Goal: Check status: Check status

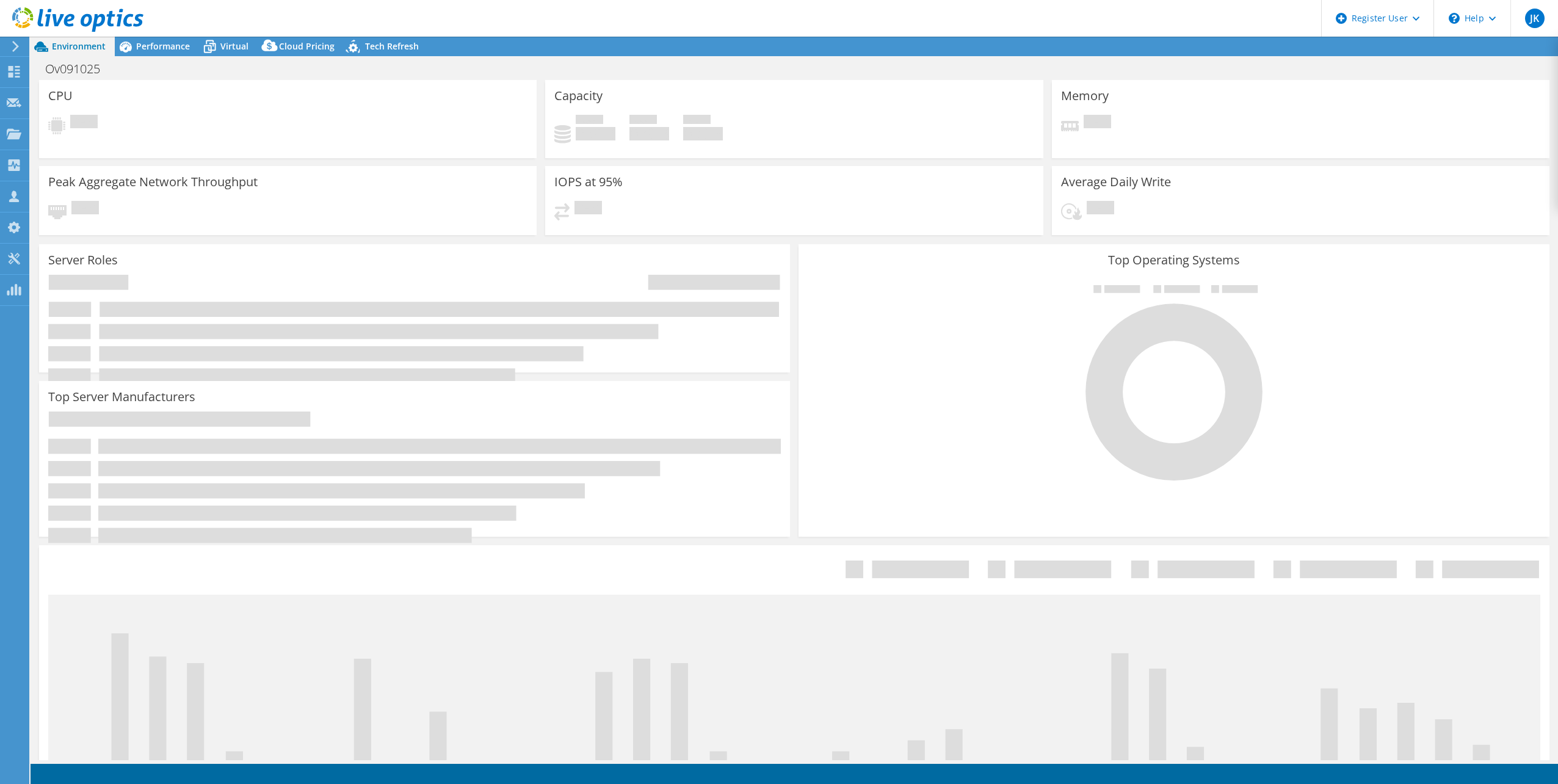
select select "USD"
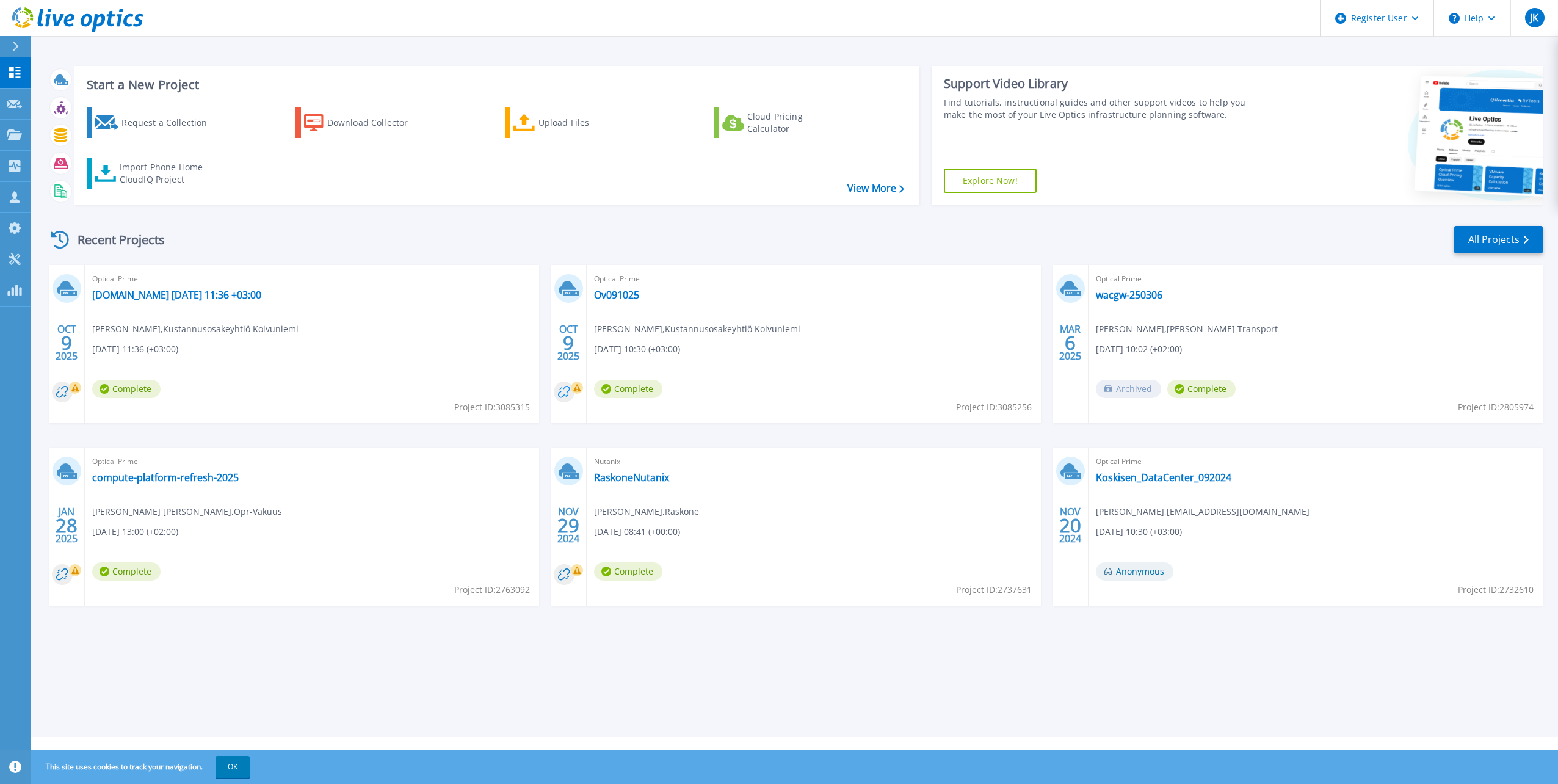
click at [565, 388] on circle at bounding box center [563, 391] width 20 height 20
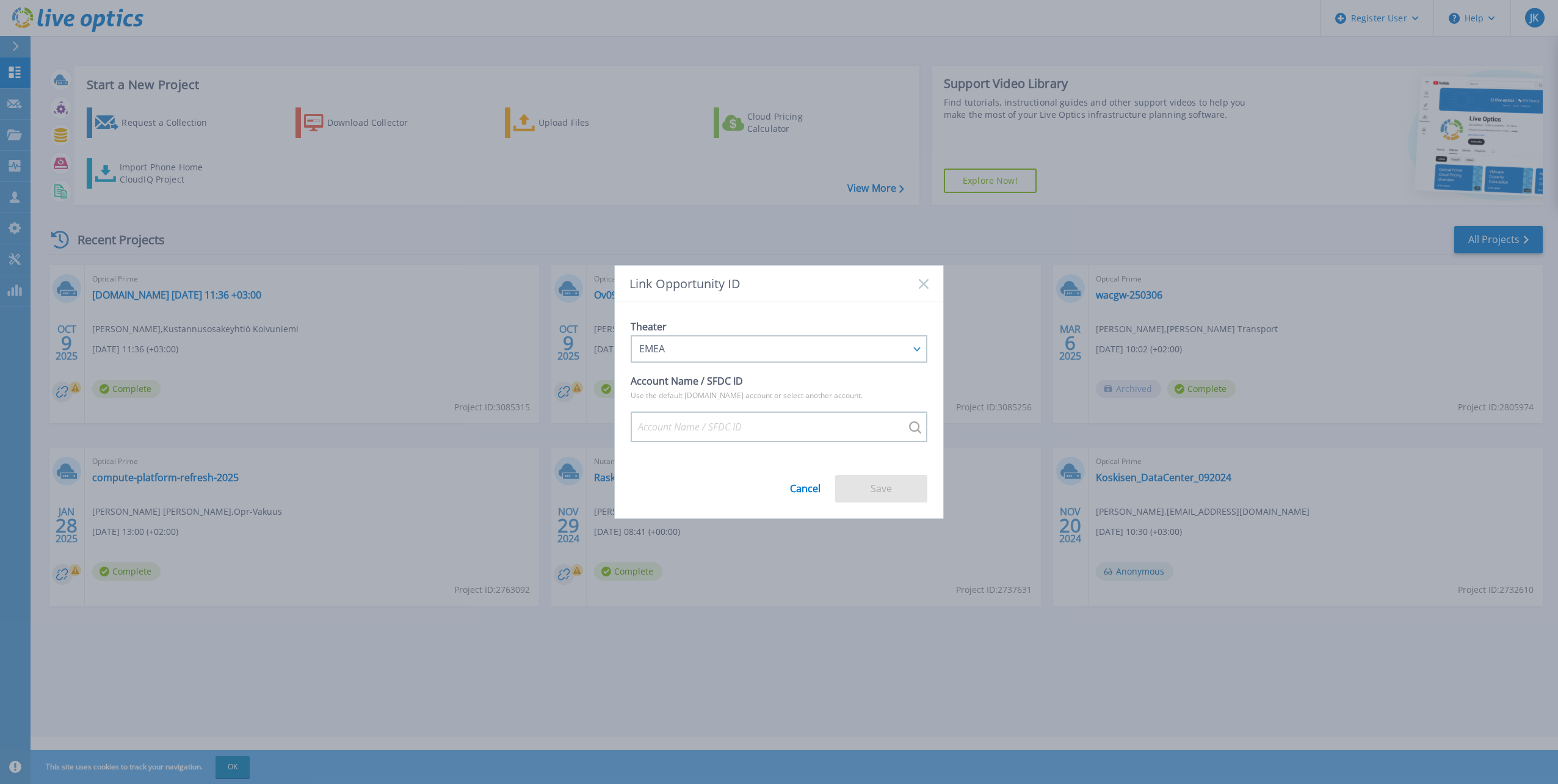
click at [917, 290] on div "Link Opportunity ID" at bounding box center [779, 284] width 329 height 36
click at [915, 286] on div "Link Opportunity ID" at bounding box center [779, 284] width 329 height 36
click at [918, 276] on div "Link Opportunity ID" at bounding box center [779, 284] width 329 height 36
click at [919, 291] on div "Link Opportunity ID" at bounding box center [779, 284] width 329 height 36
click at [802, 486] on link "Cancel" at bounding box center [805, 483] width 30 height 20
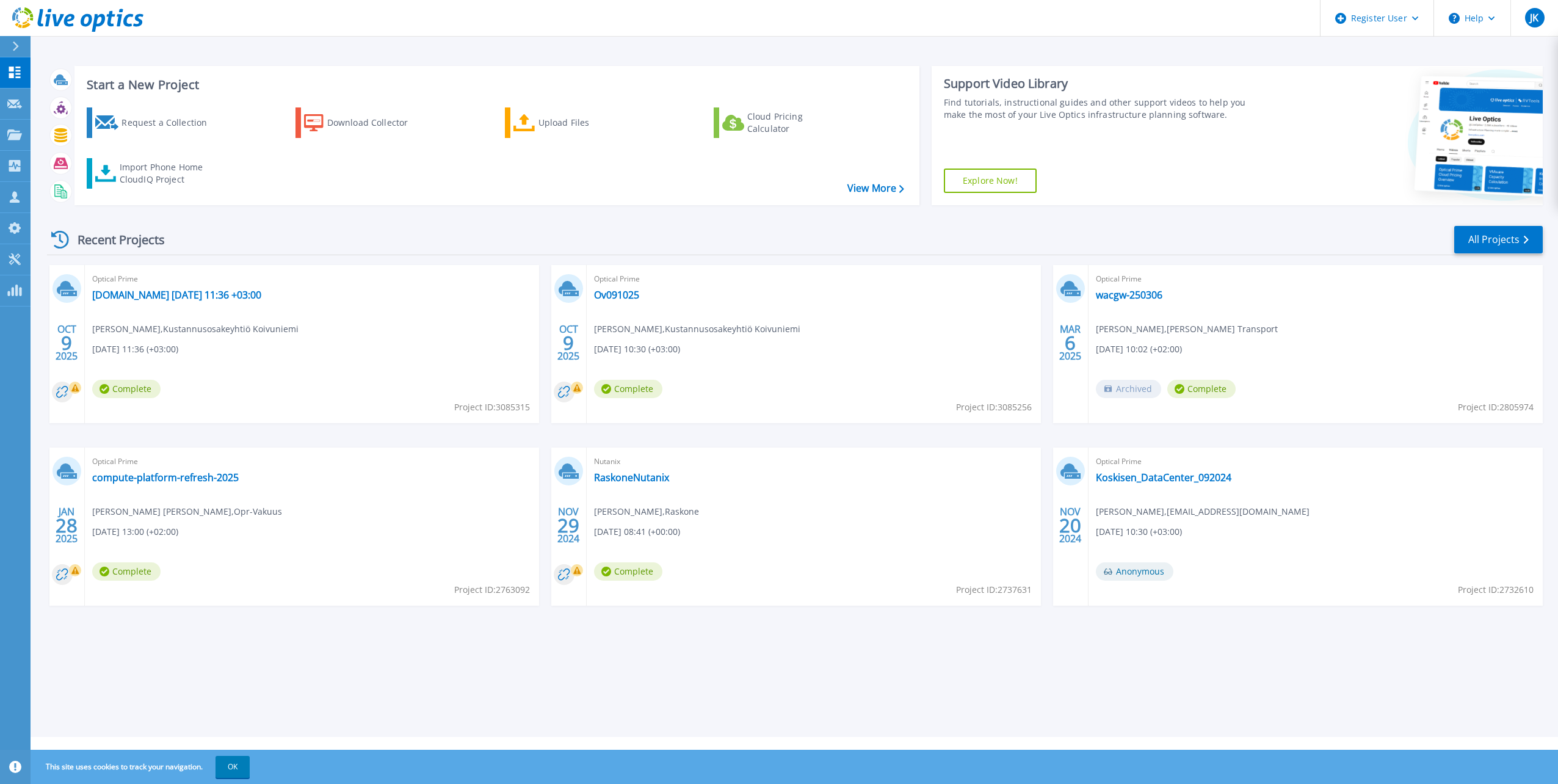
click at [654, 354] on span "[DATE] 10:30 (+03:00)" at bounding box center [637, 349] width 86 height 13
click at [618, 299] on link "Ov091025" at bounding box center [616, 295] width 45 height 12
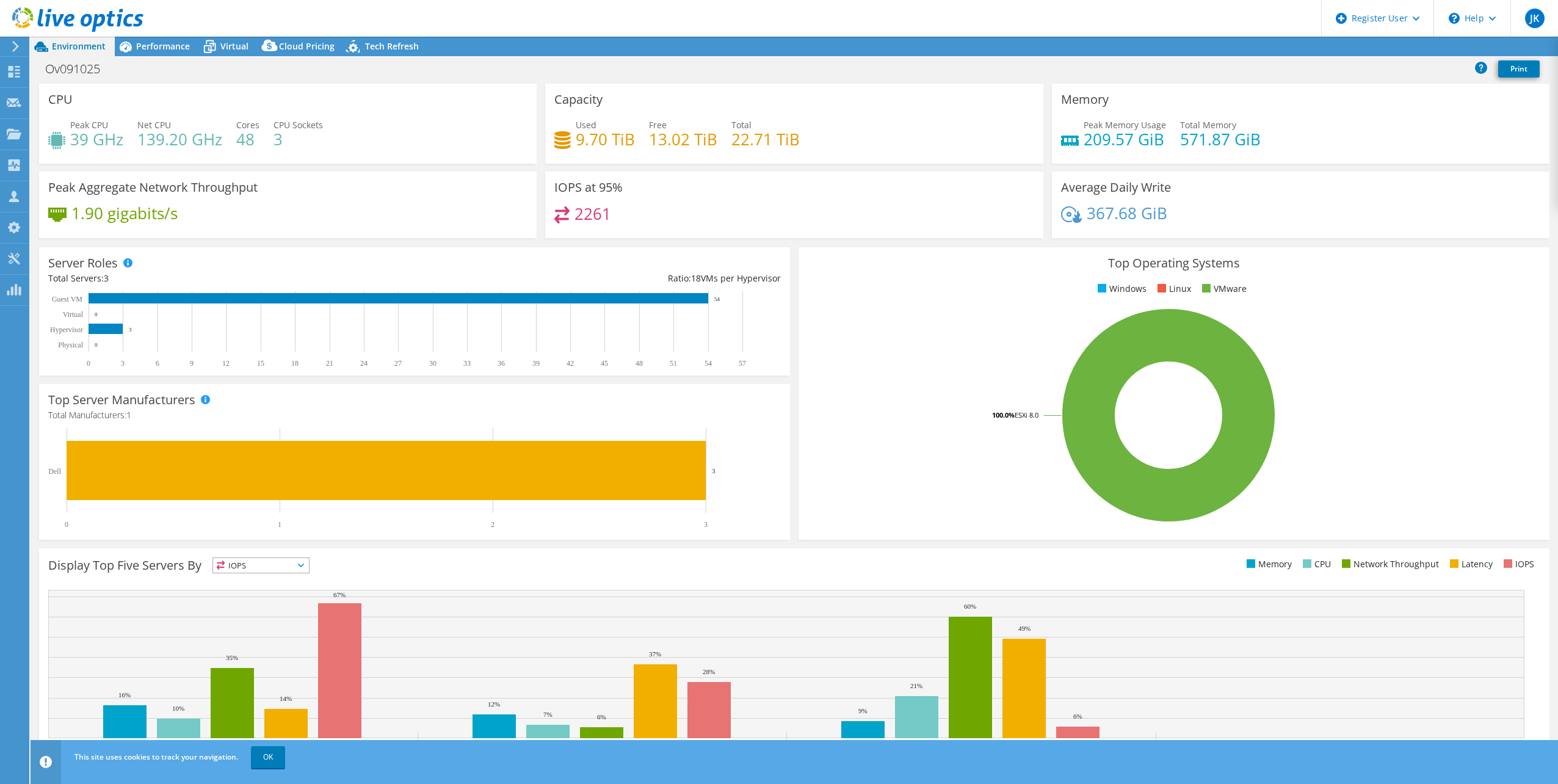
select select "USD"
click at [153, 48] on span "Performance" at bounding box center [163, 46] width 54 height 12
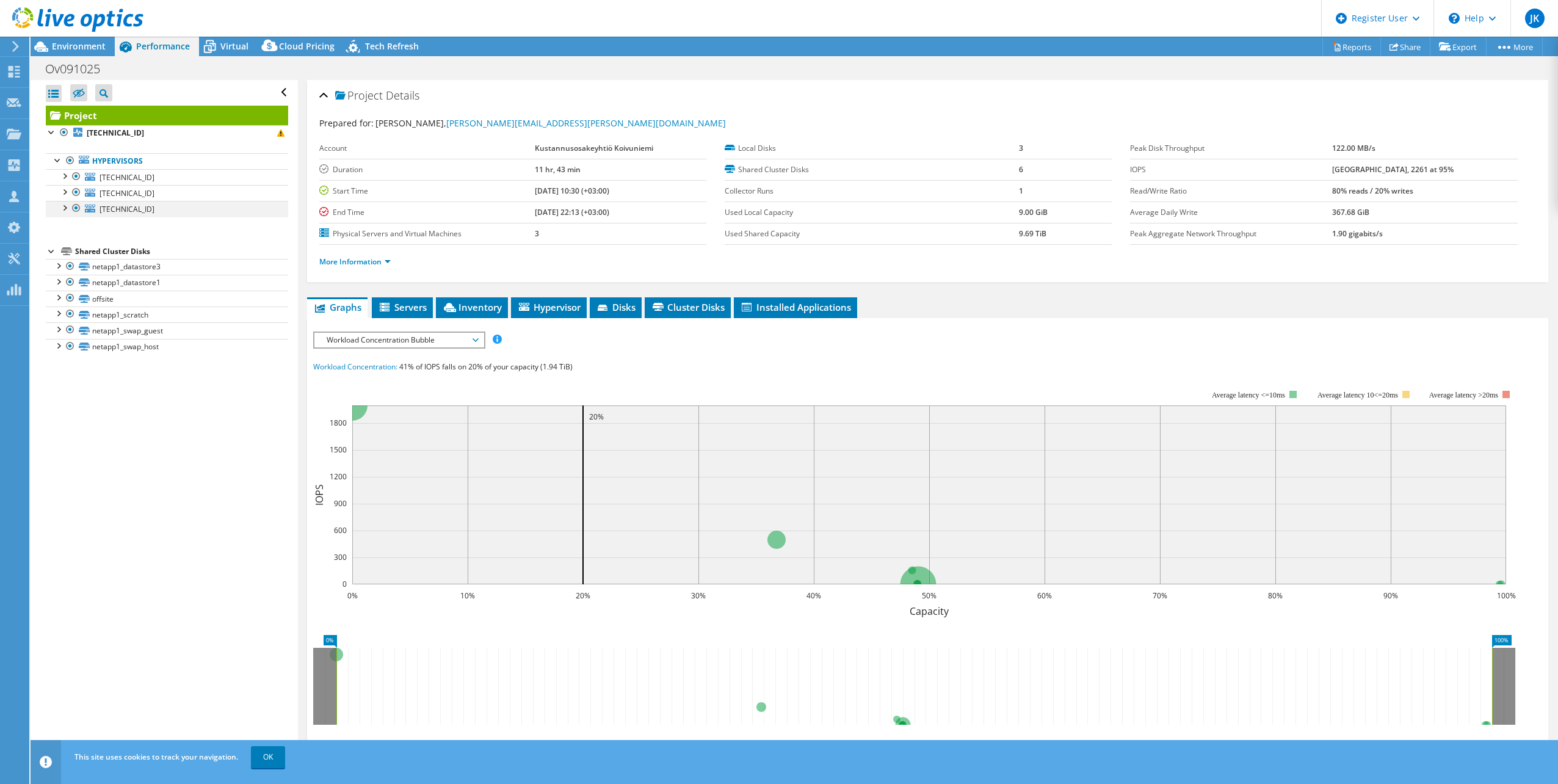
click at [60, 210] on div at bounding box center [64, 207] width 12 height 12
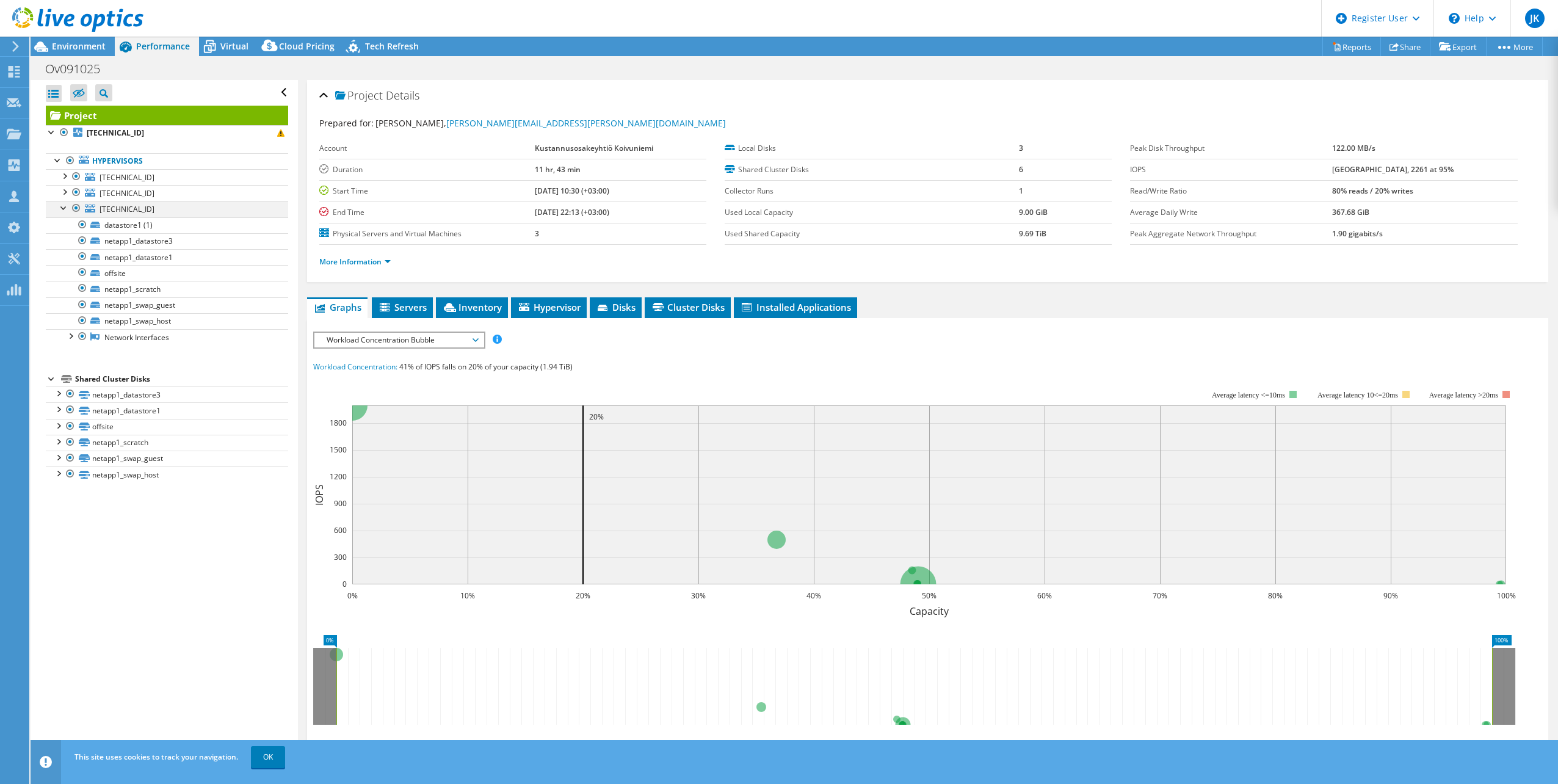
click at [61, 210] on div at bounding box center [64, 207] width 12 height 12
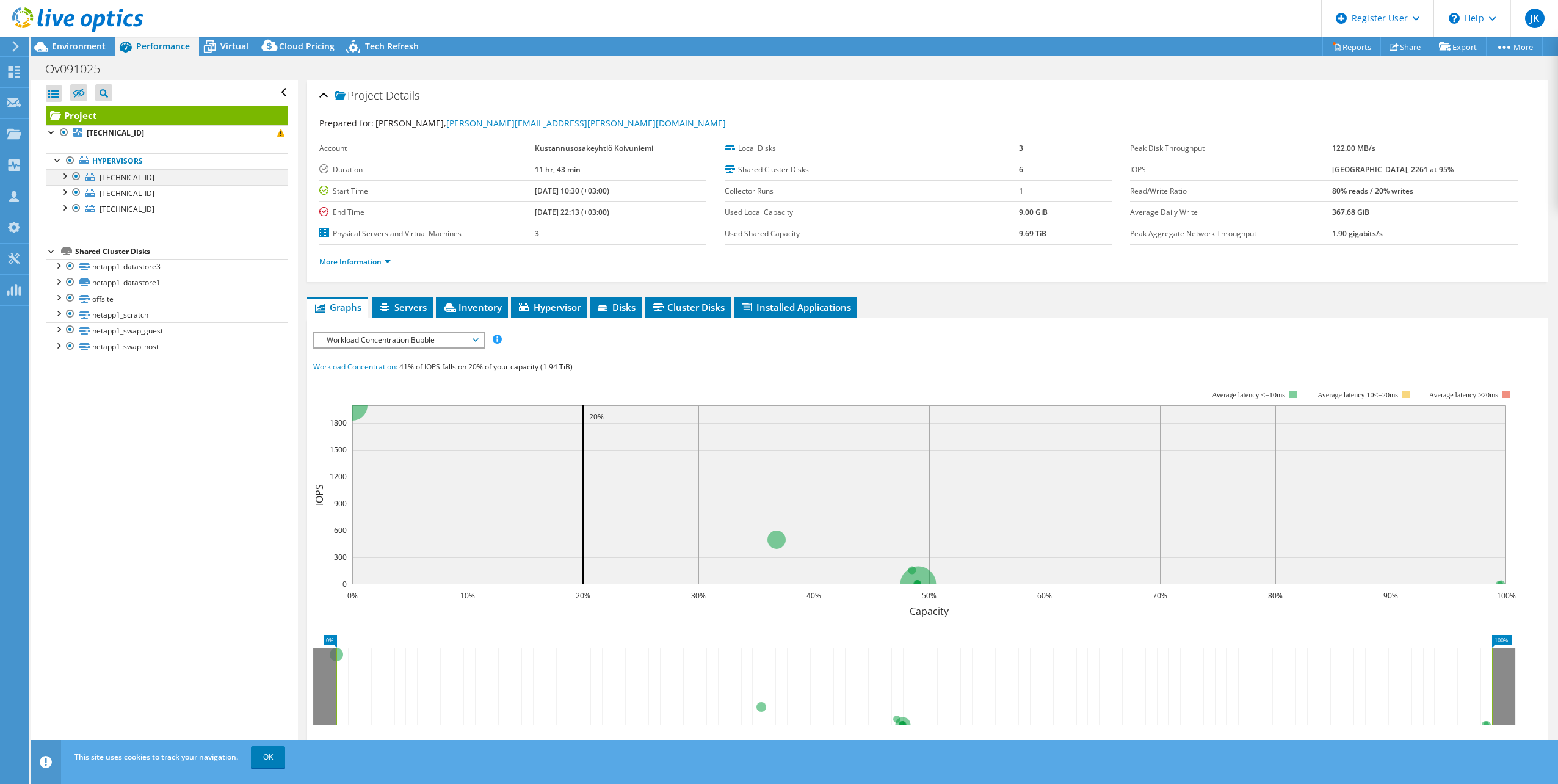
click at [63, 177] on div at bounding box center [64, 175] width 12 height 12
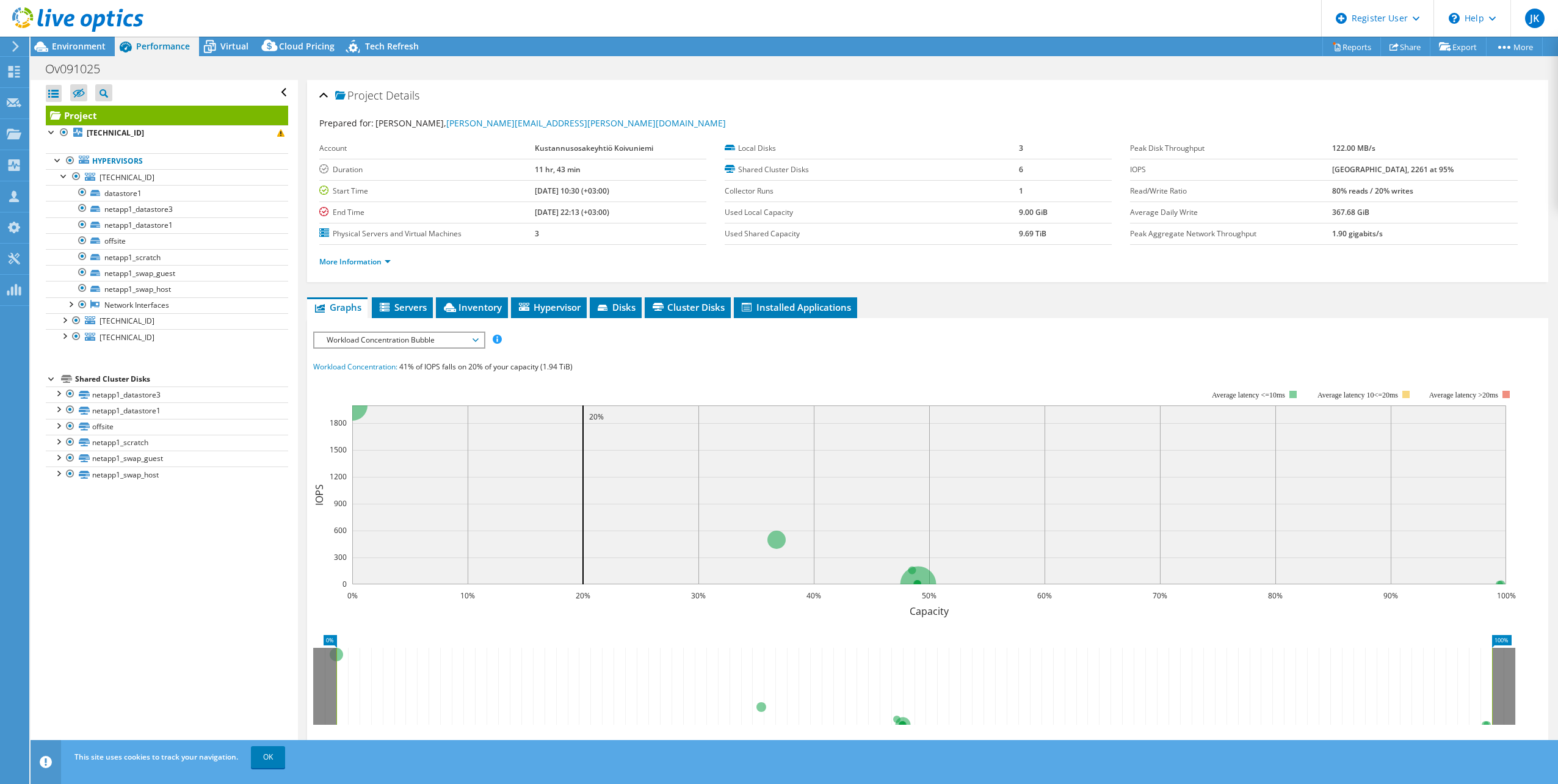
click at [317, 253] on div "Project Details Prepared for: Harri Tuomela, harri.tuomela@koivuniemi.com Accou…" at bounding box center [927, 181] width 1241 height 202
click at [340, 263] on link "More Information" at bounding box center [355, 262] width 71 height 11
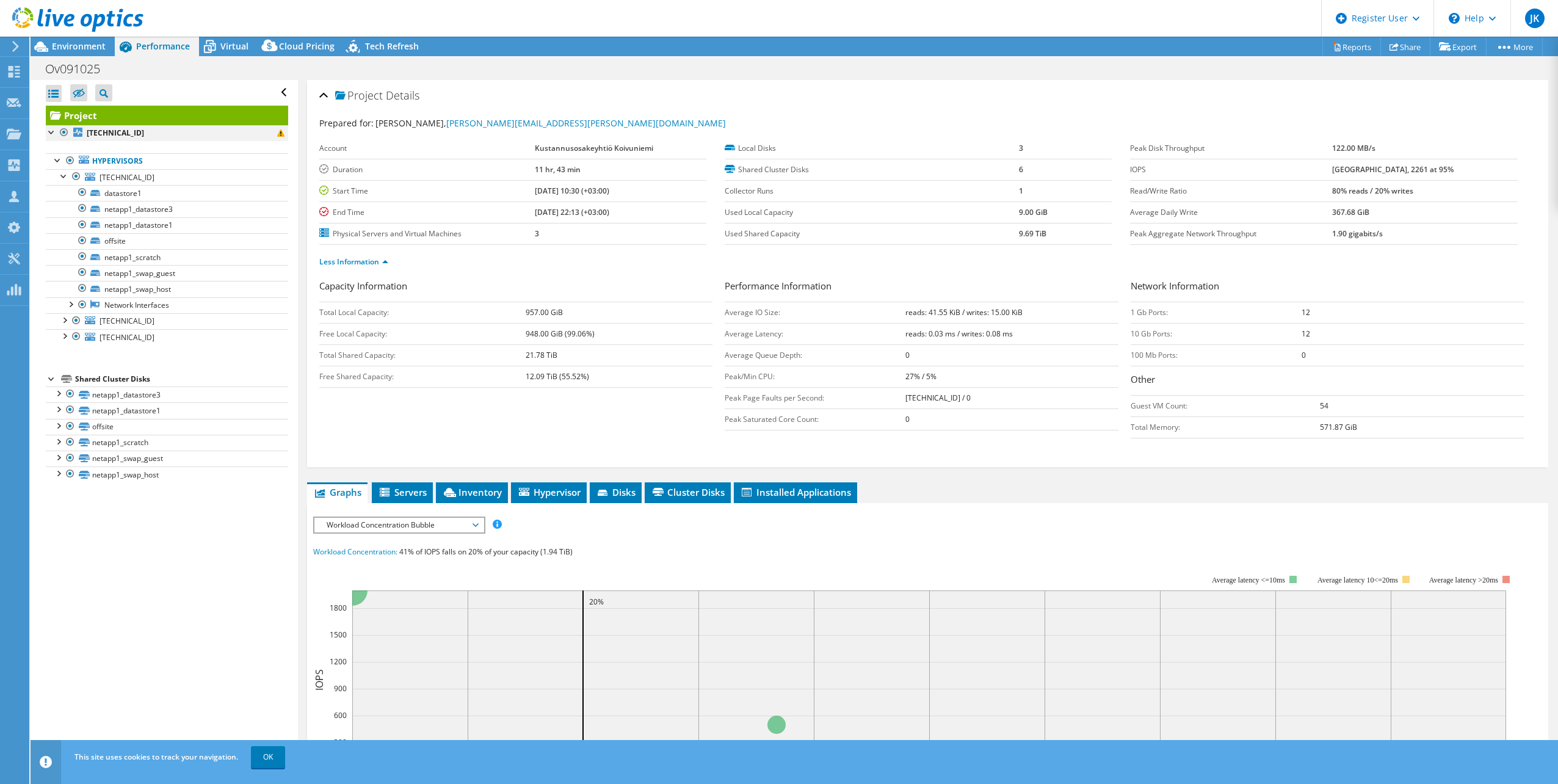
click at [52, 126] on div at bounding box center [52, 131] width 12 height 12
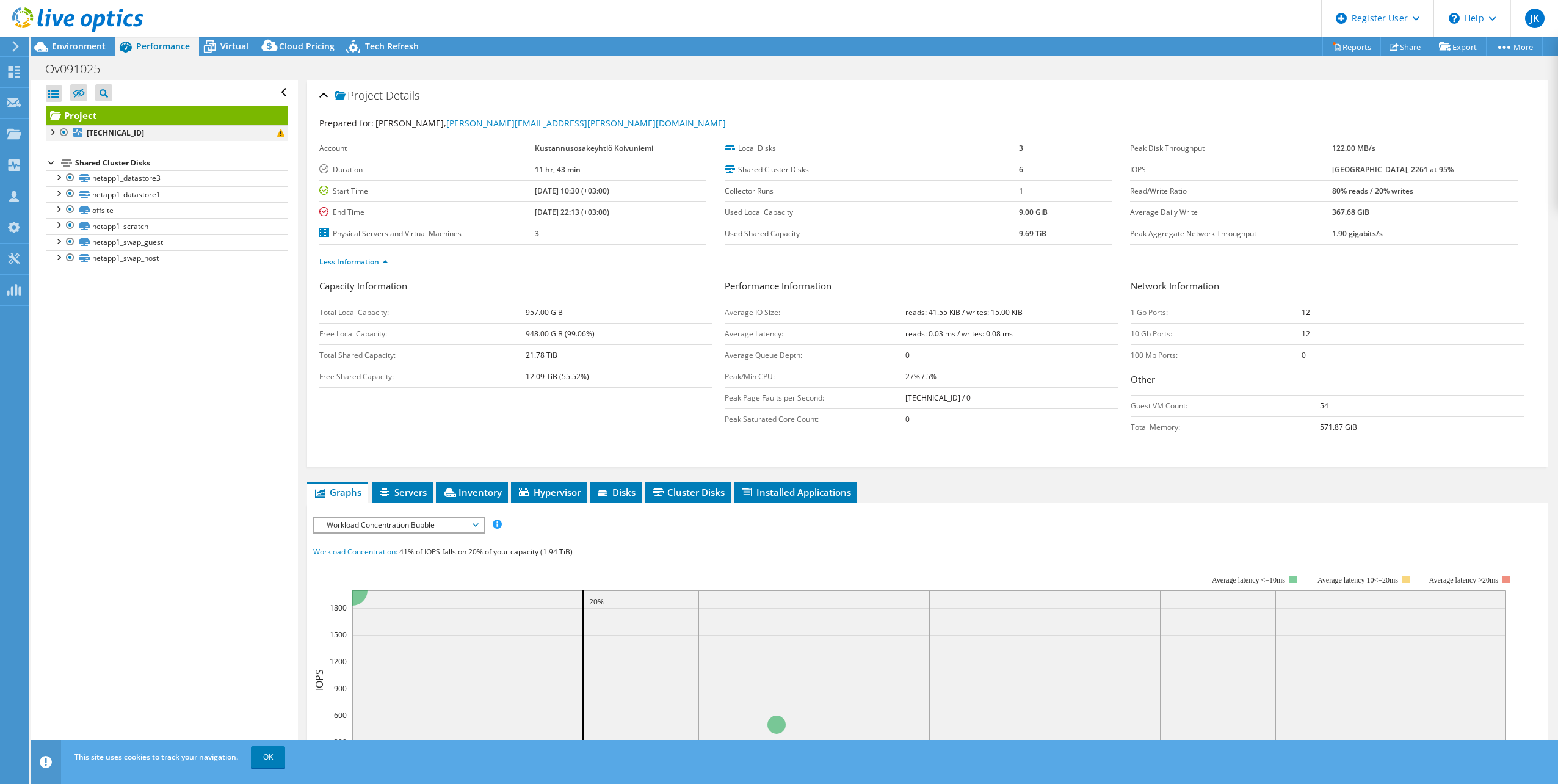
click at [52, 134] on div at bounding box center [52, 131] width 12 height 12
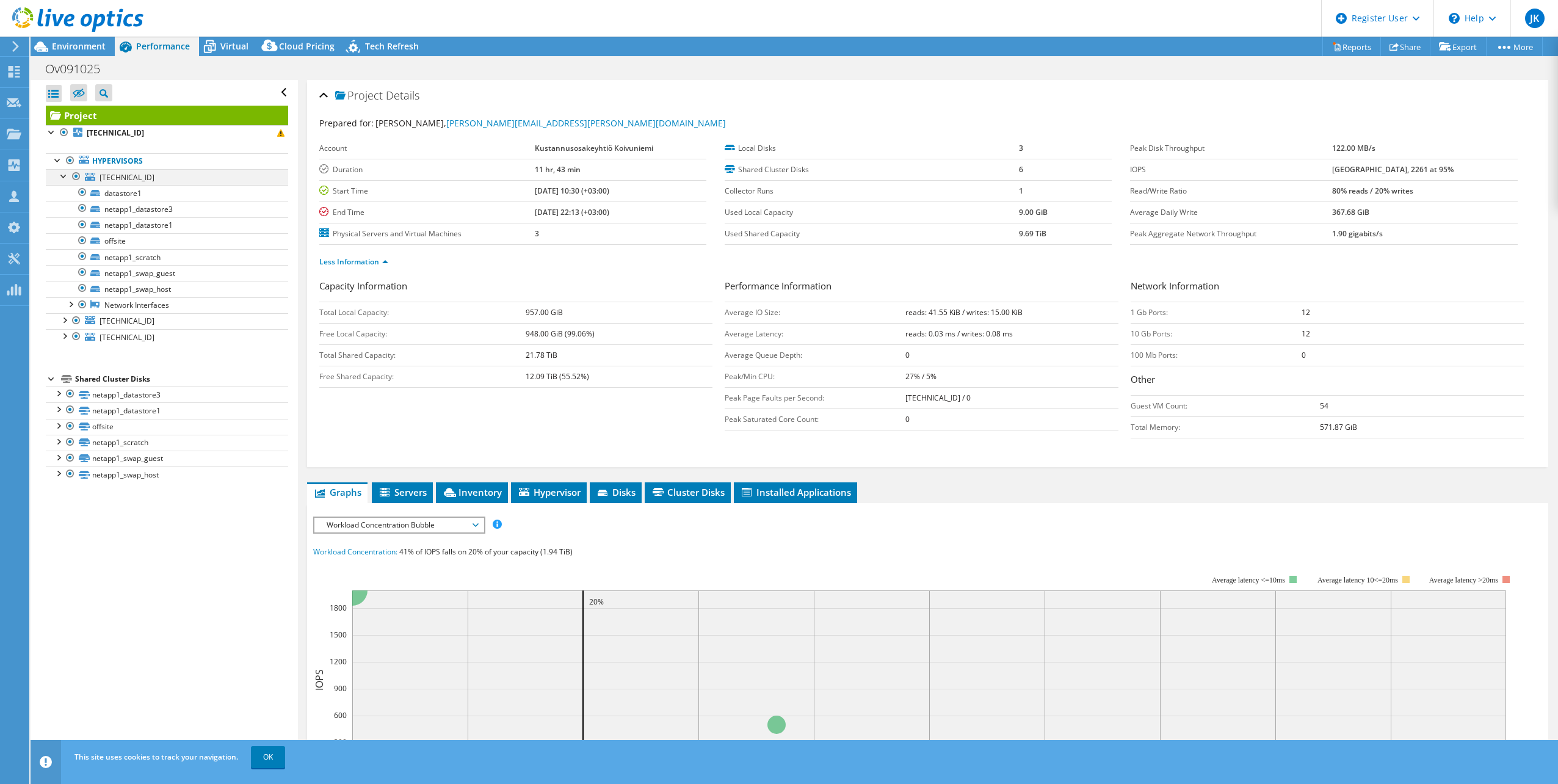
click at [61, 179] on div at bounding box center [64, 175] width 12 height 12
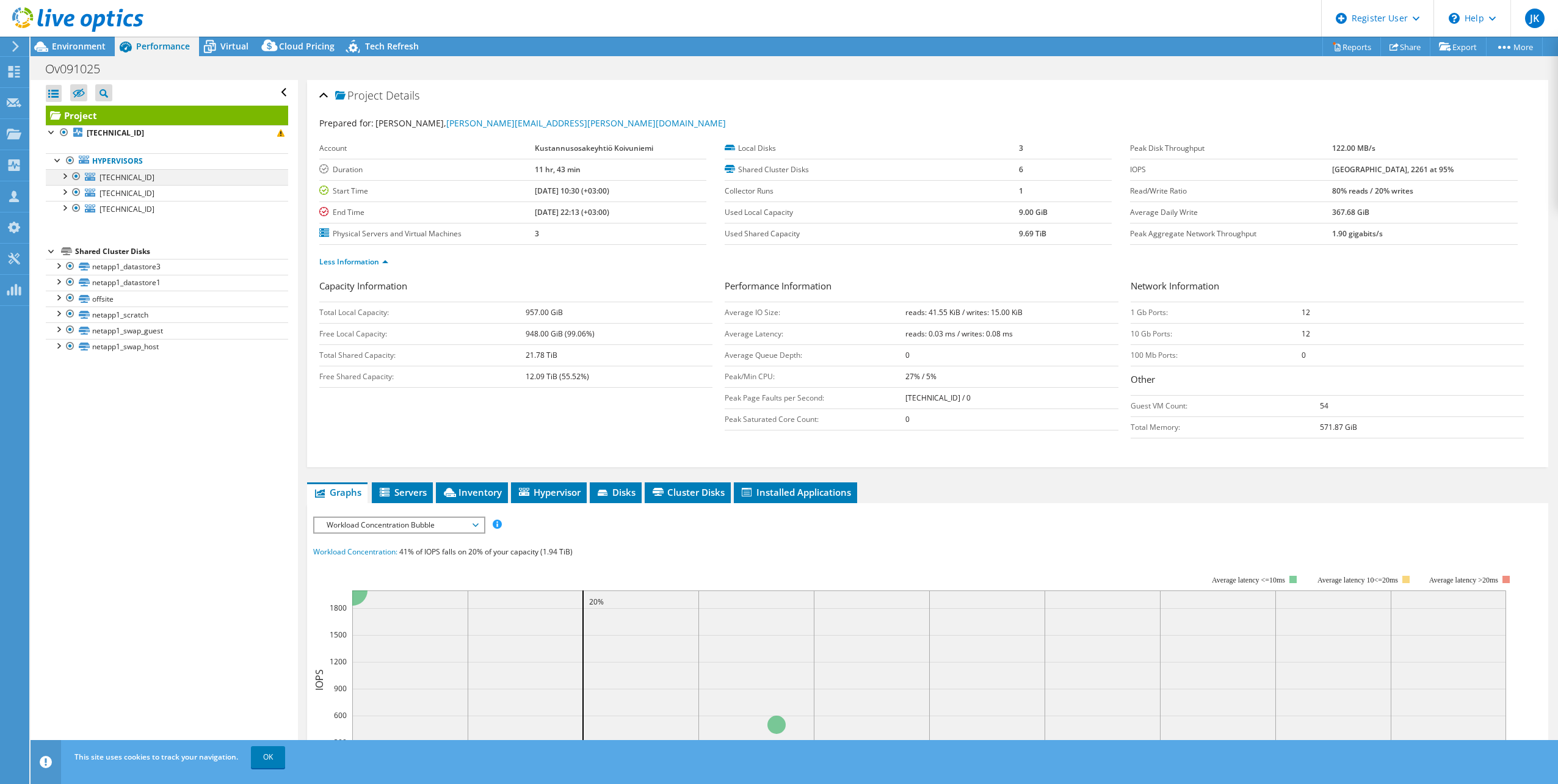
click at [59, 179] on div at bounding box center [64, 175] width 12 height 12
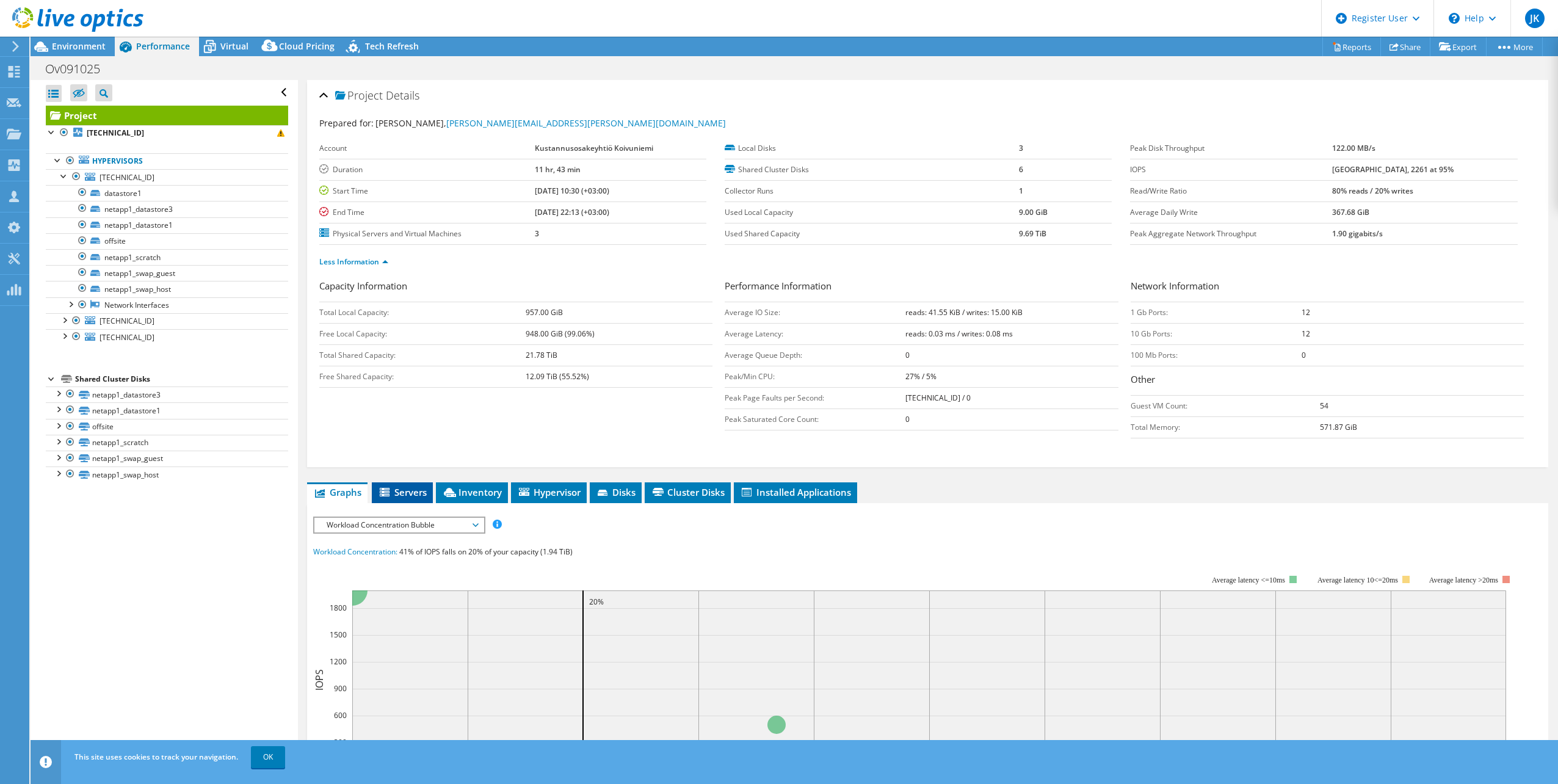
click at [396, 496] on span "Servers" at bounding box center [403, 492] width 49 height 12
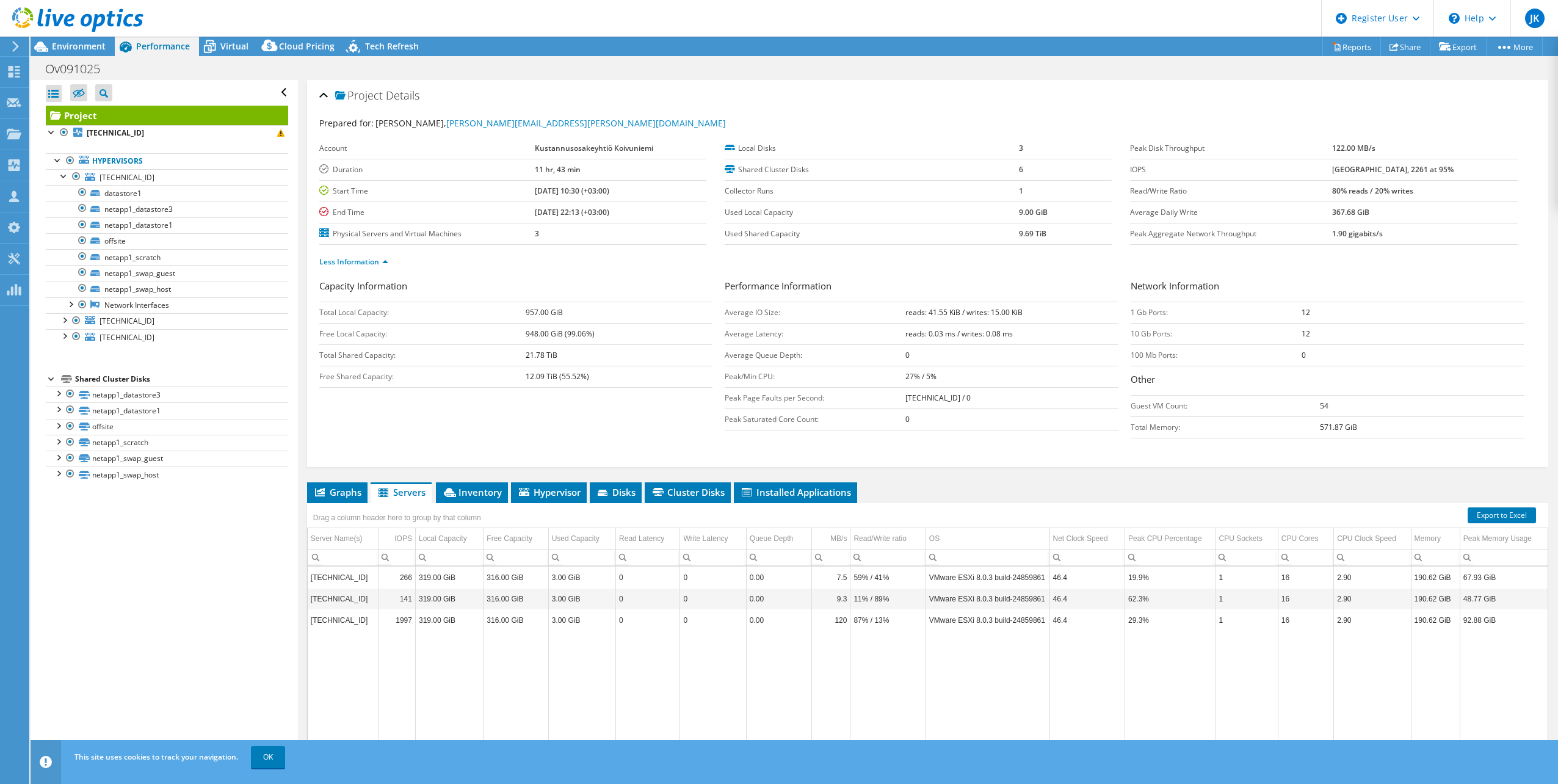
scroll to position [49, 0]
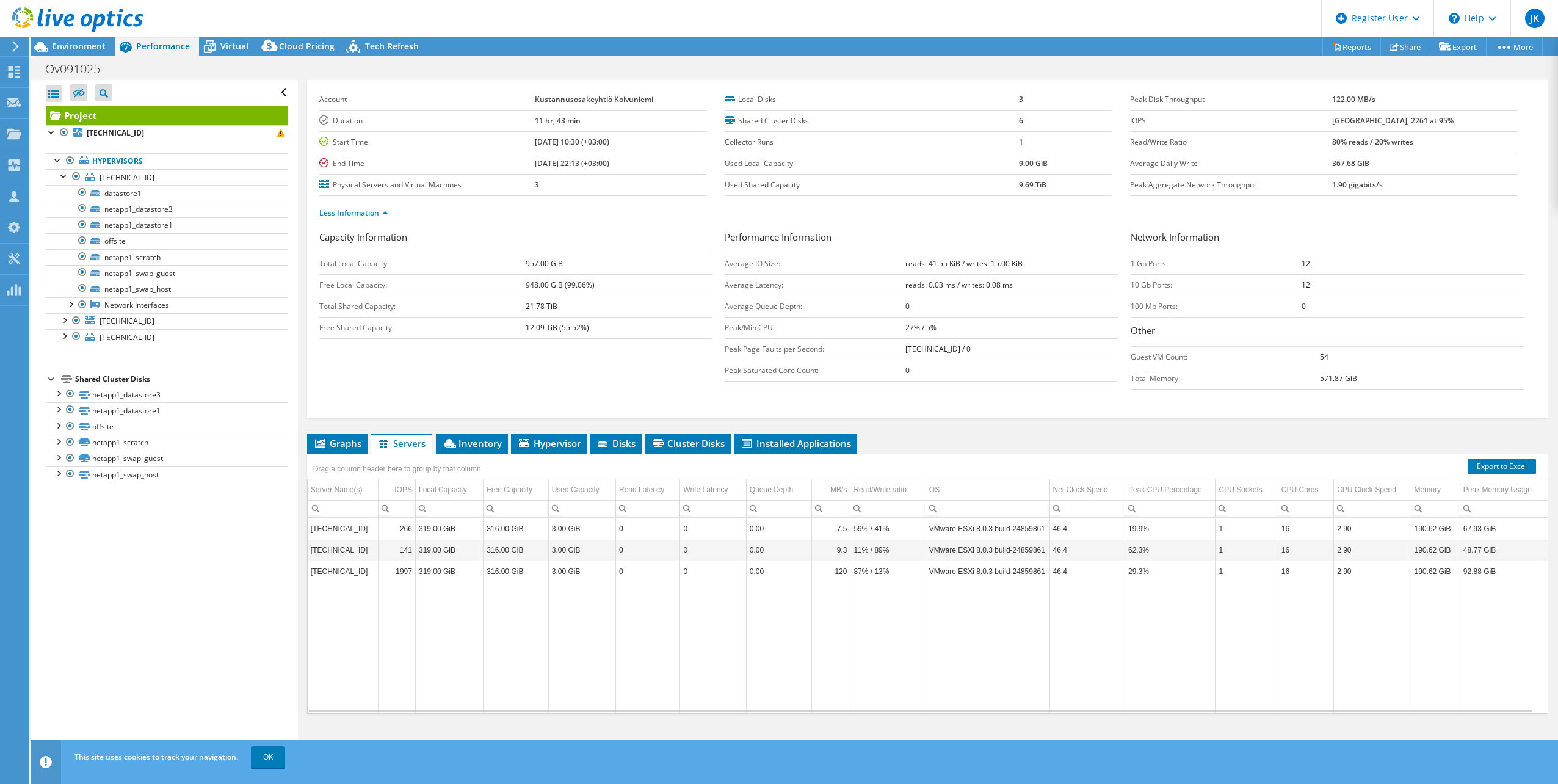
click at [521, 524] on td "316.00 GiB" at bounding box center [516, 528] width 65 height 21
click at [426, 448] on span "Servers" at bounding box center [401, 443] width 49 height 12
click at [452, 448] on icon at bounding box center [450, 444] width 12 height 9
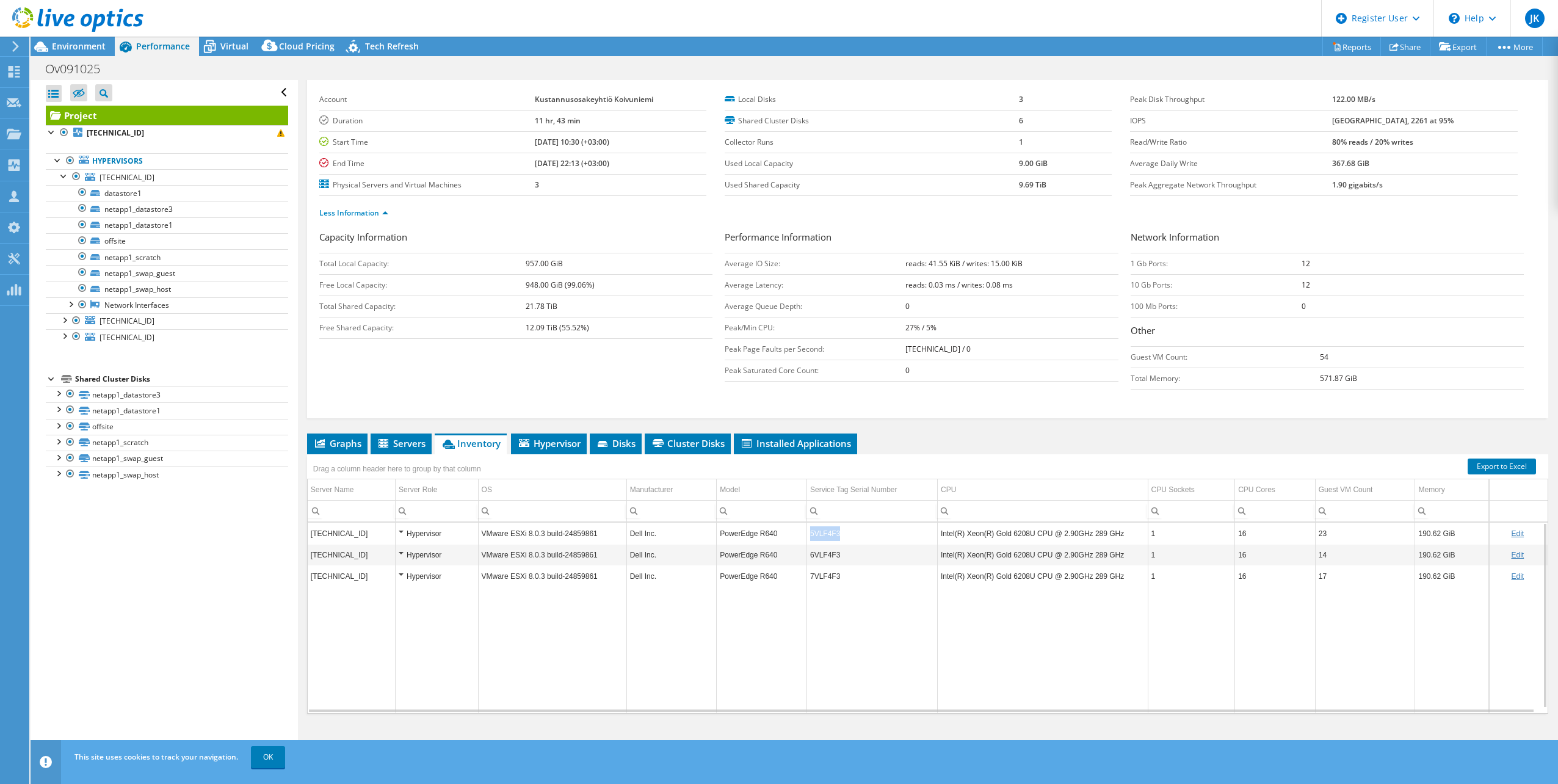
drag, startPoint x: 856, startPoint y: 539, endPoint x: 807, endPoint y: 535, distance: 49.2
click at [807, 535] on td "5VLF4F3" at bounding box center [873, 533] width 131 height 21
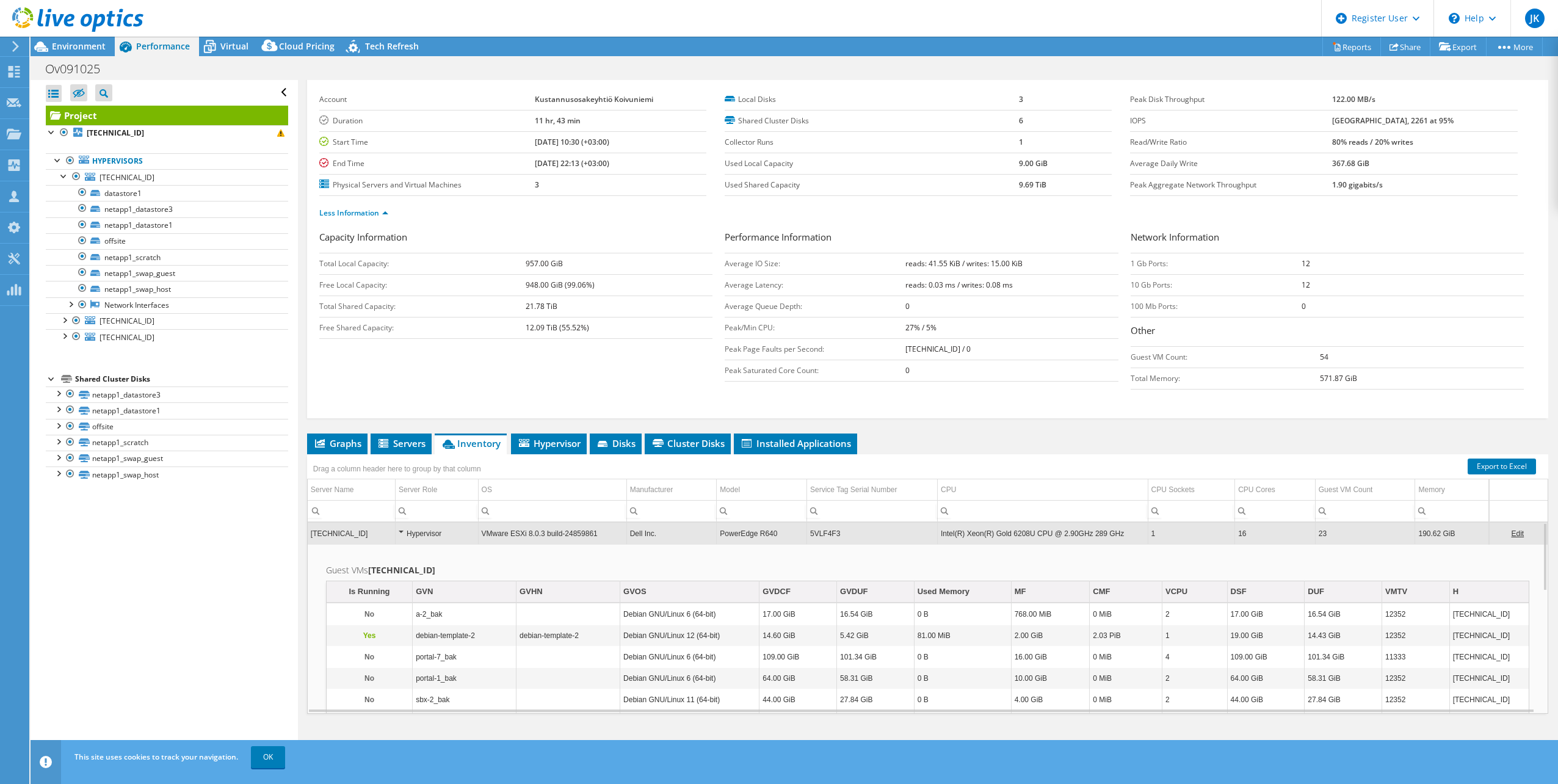
drag, startPoint x: 828, startPoint y: 545, endPoint x: 816, endPoint y: 543, distance: 12.2
click at [816, 543] on td "5VLF4F3" at bounding box center [873, 533] width 131 height 21
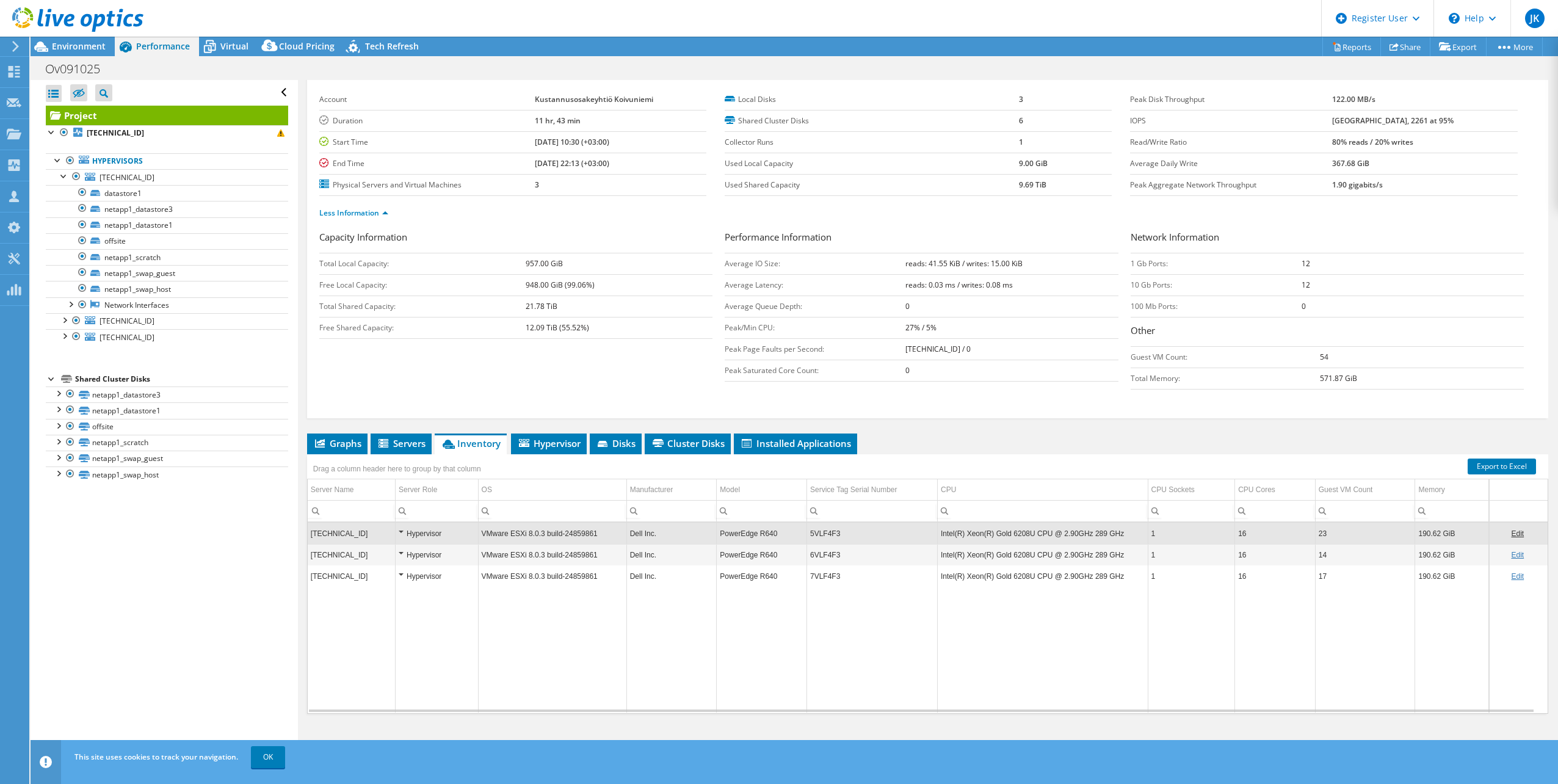
click at [827, 535] on td "5VLF4F3" at bounding box center [873, 533] width 131 height 21
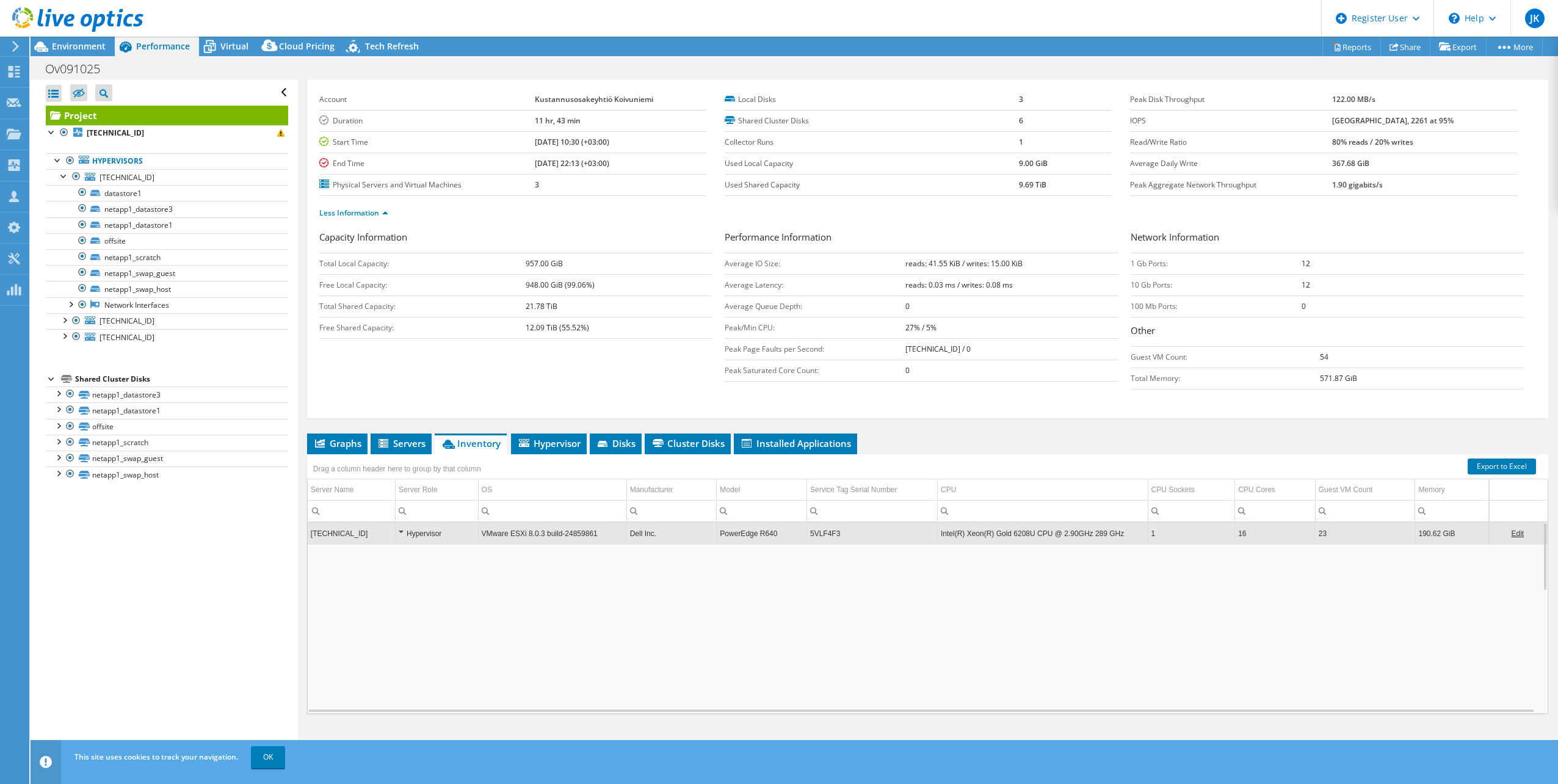
click at [827, 535] on td "5VLF4F3" at bounding box center [873, 533] width 131 height 21
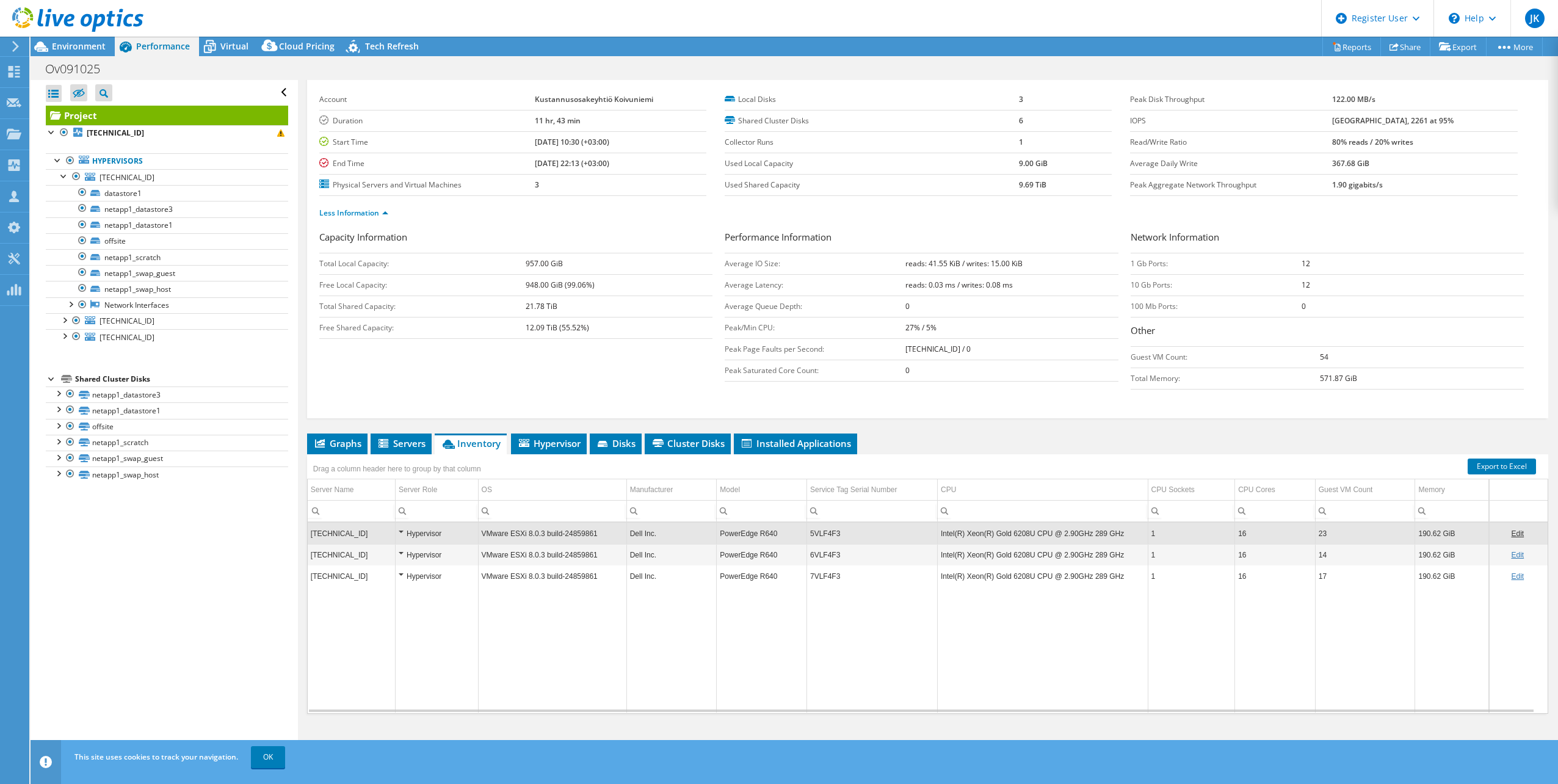
click at [827, 535] on td "5VLF4F3" at bounding box center [873, 533] width 131 height 21
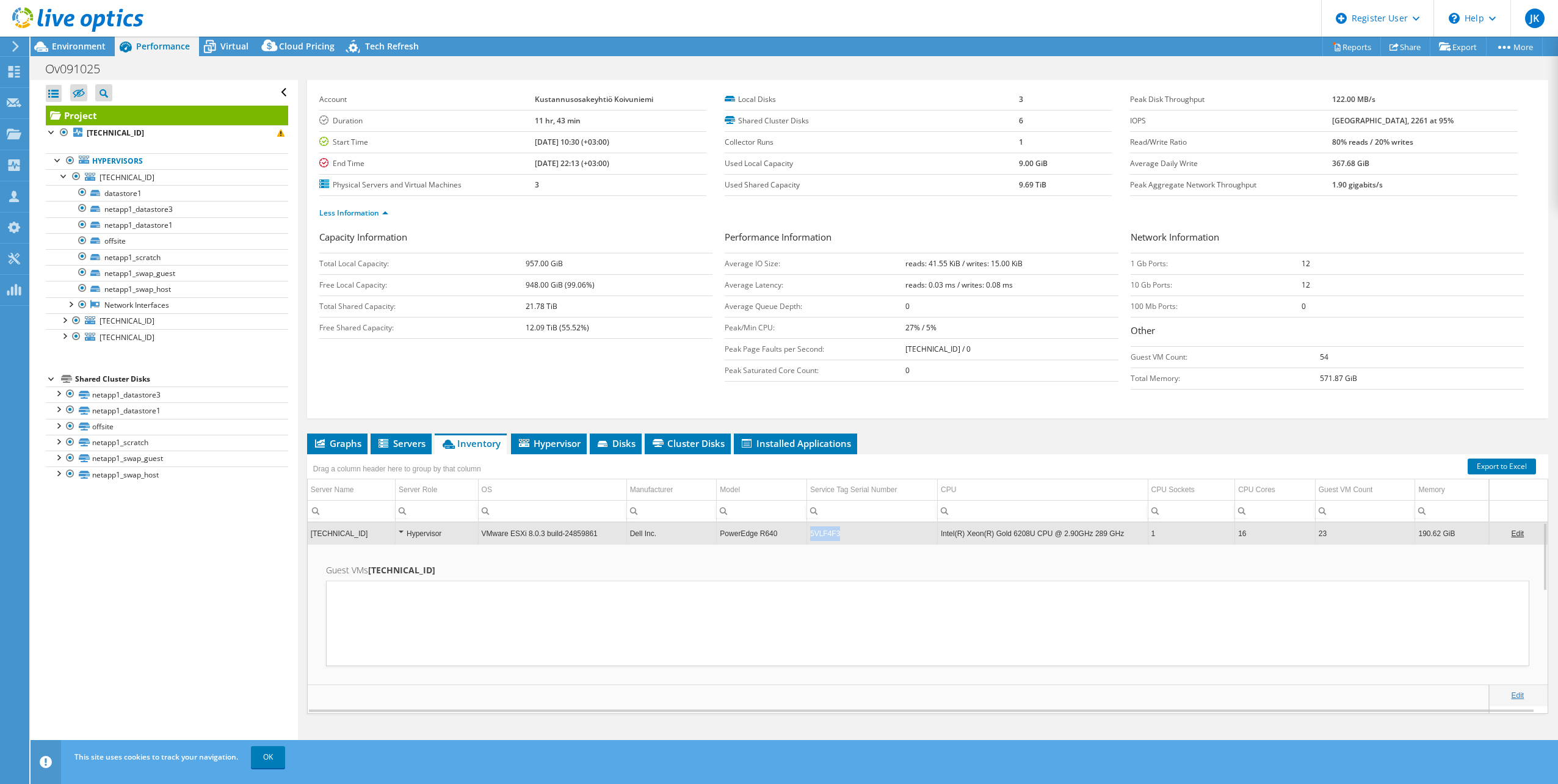
click at [827, 535] on td "5VLF4F3" at bounding box center [873, 533] width 131 height 21
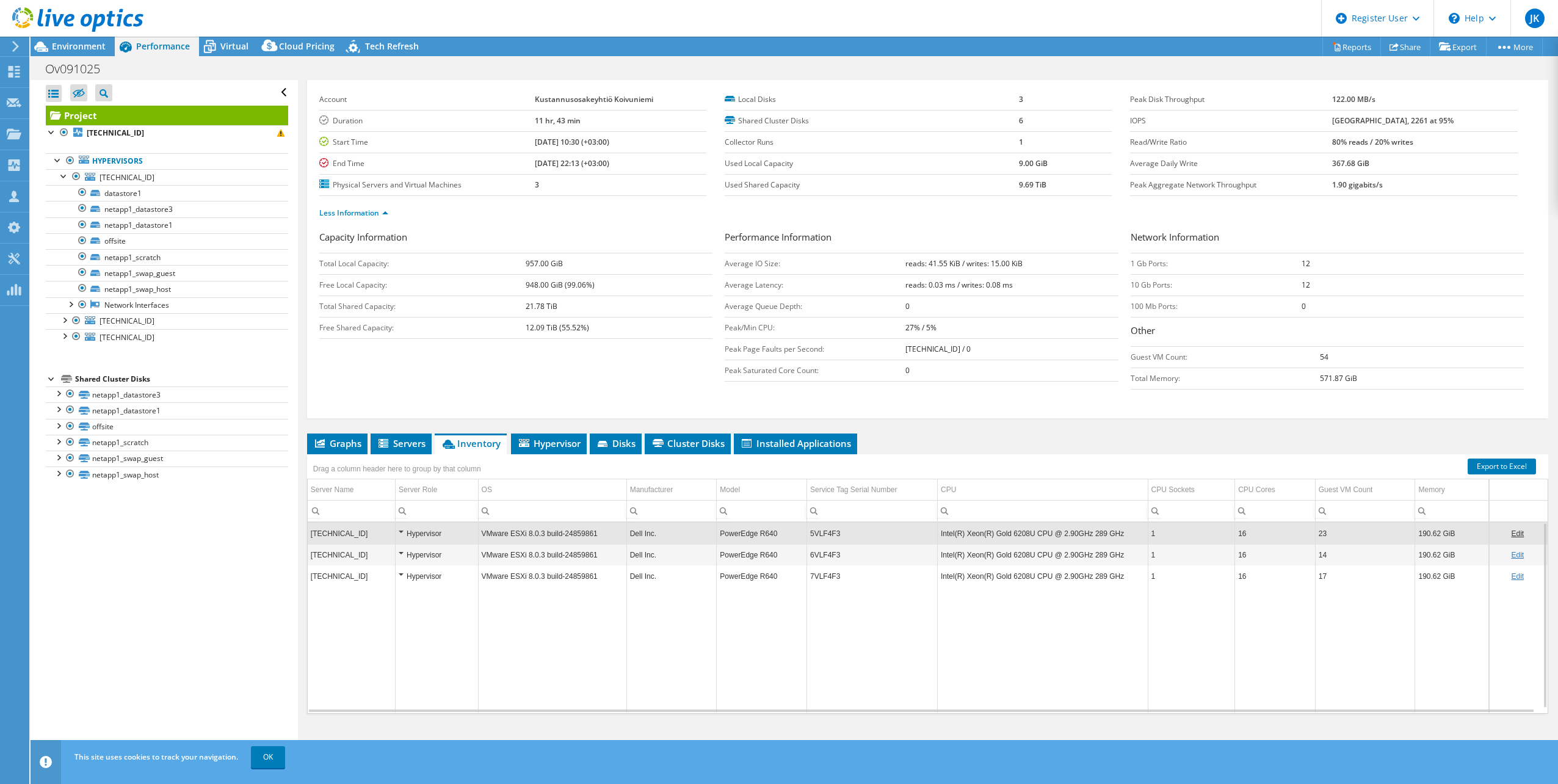
click at [827, 535] on td "5VLF4F3" at bounding box center [873, 533] width 131 height 21
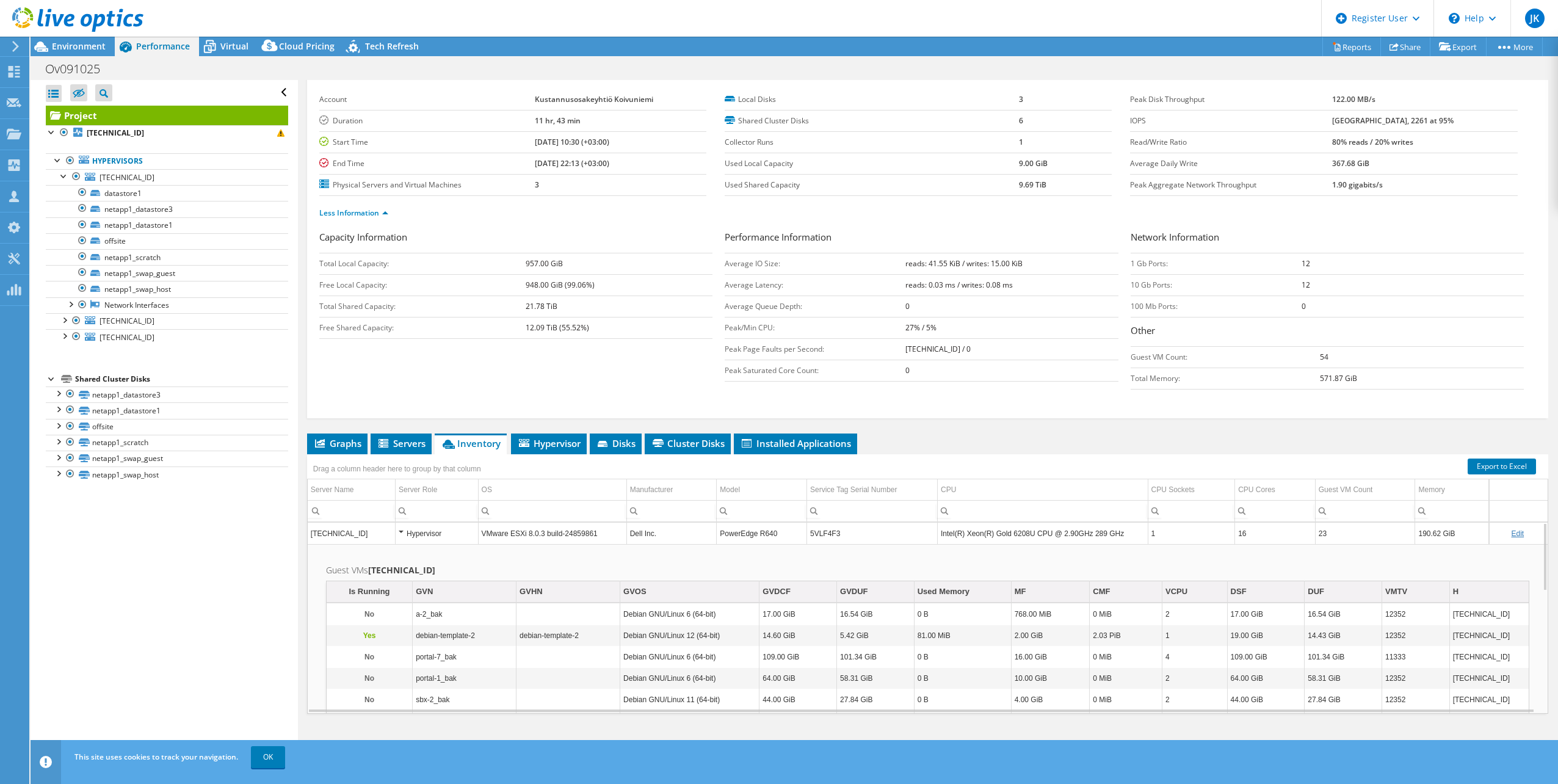
click at [827, 535] on td "5VLF4F3" at bounding box center [873, 533] width 131 height 21
click at [57, 134] on div at bounding box center [52, 131] width 12 height 12
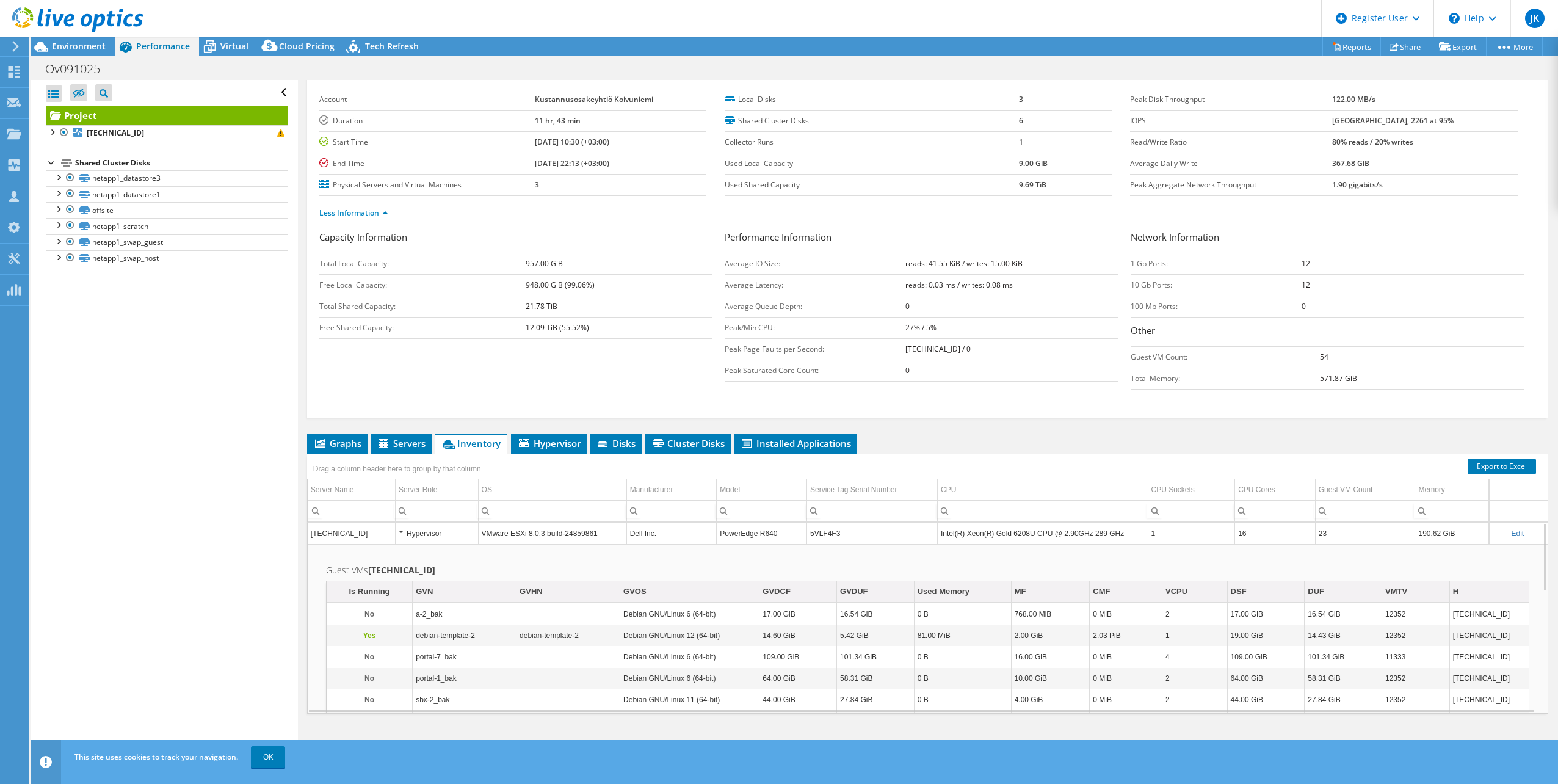
drag, startPoint x: 76, startPoint y: 51, endPoint x: 94, endPoint y: 58, distance: 19.3
click at [76, 51] on span "Environment" at bounding box center [78, 46] width 54 height 12
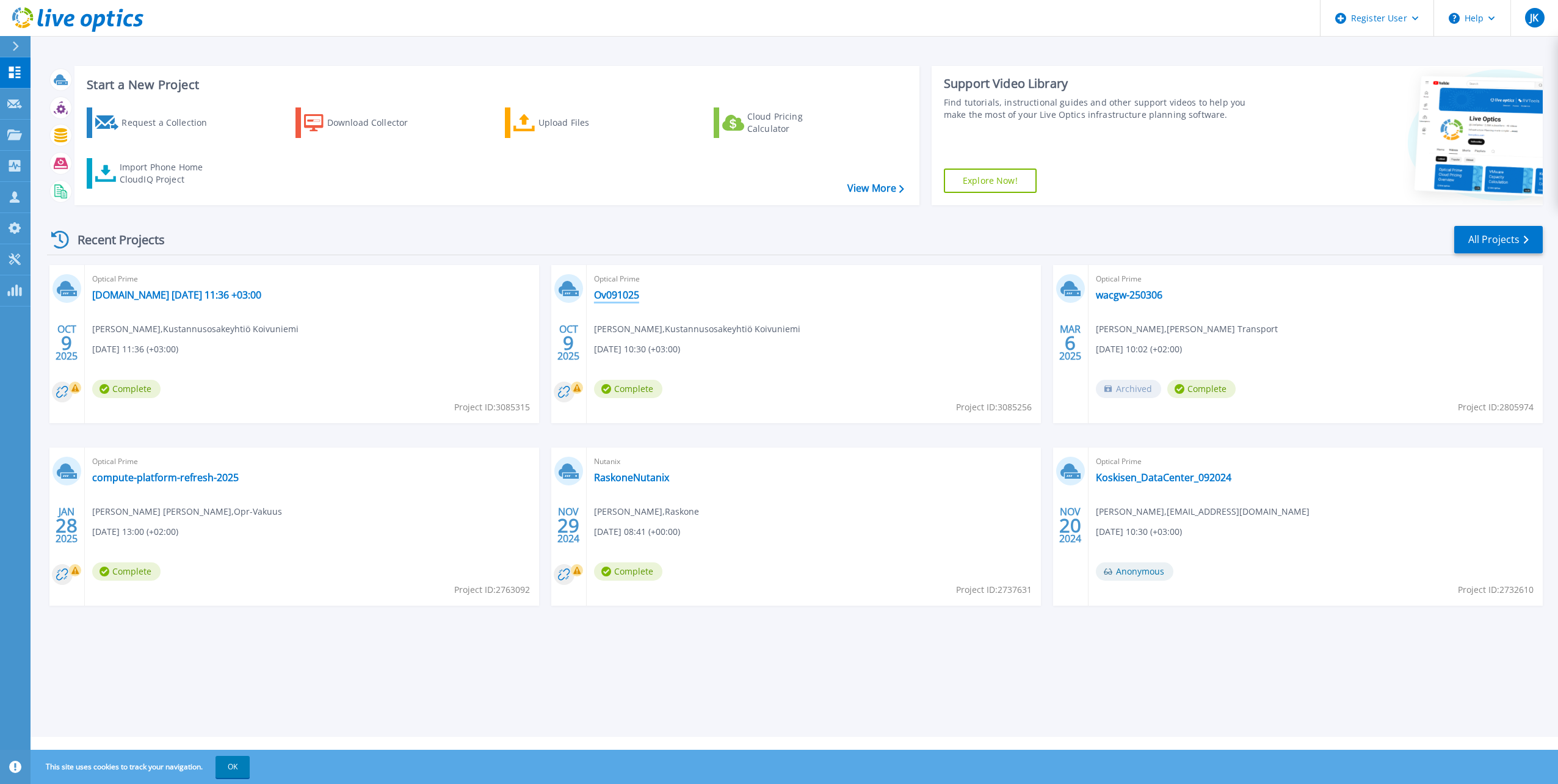
click at [634, 290] on link "Ov091025" at bounding box center [616, 295] width 45 height 12
click at [227, 295] on link "[DOMAIN_NAME] [DATE] 11:36 +03:00" at bounding box center [177, 295] width 169 height 12
